Goal: Book appointment/travel/reservation

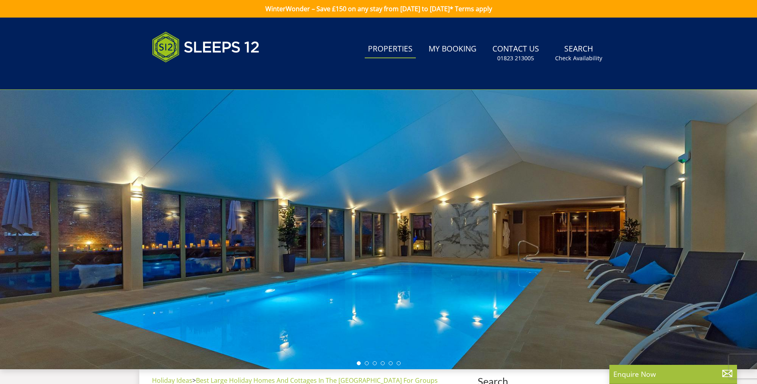
click at [395, 45] on link "Properties" at bounding box center [390, 49] width 51 height 18
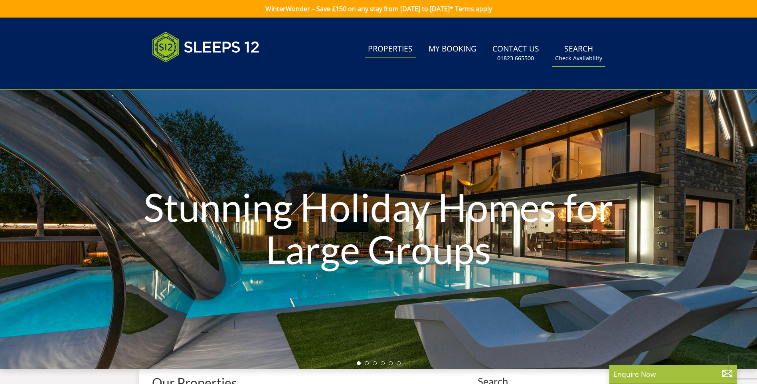
click at [583, 49] on link "Search Check Availability" at bounding box center [578, 53] width 53 height 26
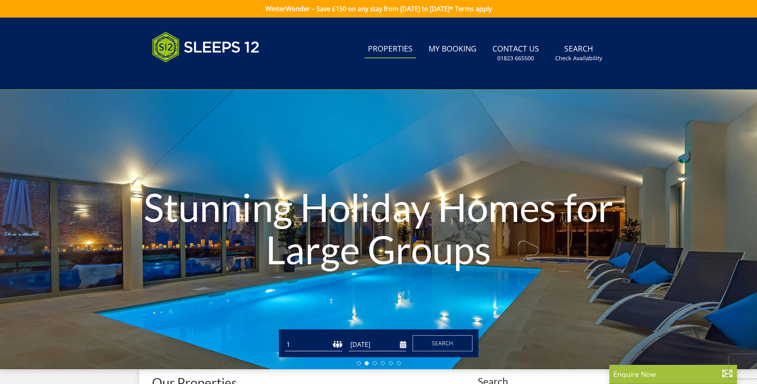
click at [334, 342] on select "1 2 3 4 5 6 7 8 9 10 11 12 13 14 15 16 17 18 19 20 21 22 23 24 25 26 27 28 29 3…" at bounding box center [313, 344] width 57 height 13
select select "8"
click at [285, 338] on select "1 2 3 4 5 6 7 8 9 10 11 12 13 14 15 16 17 18 19 20 21 22 23 24 25 26 27 28 29 3…" at bounding box center [313, 344] width 57 height 13
click at [400, 345] on input "[DATE]" at bounding box center [377, 344] width 57 height 13
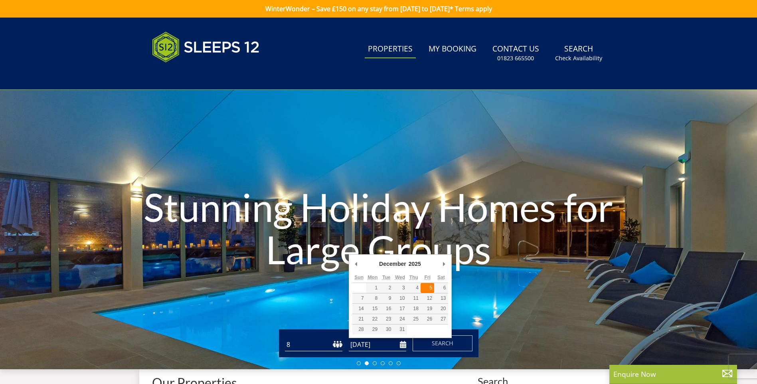
type input "[DATE]"
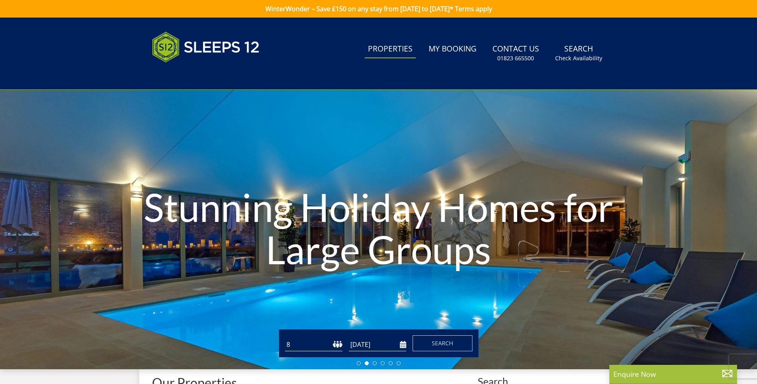
click at [314, 344] on select "1 2 3 4 5 6 7 8 9 10 11 12 13 14 15 16 17 18 19 20 21 22 23 24 25 26 27 28 29 3…" at bounding box center [313, 344] width 57 height 13
click at [438, 342] on span "Search" at bounding box center [443, 343] width 22 height 8
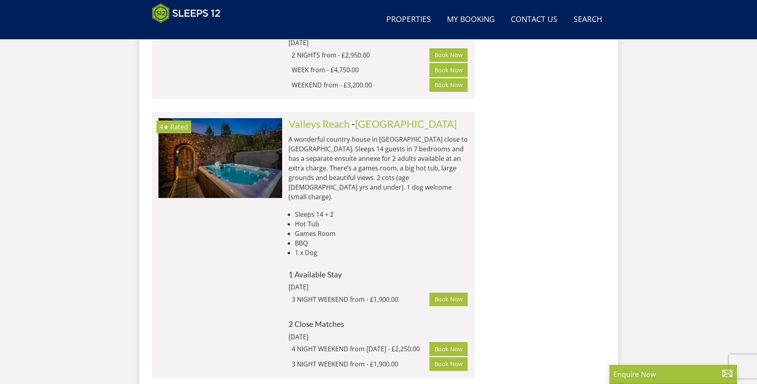
scroll to position [3249, 0]
